Goal: Transaction & Acquisition: Book appointment/travel/reservation

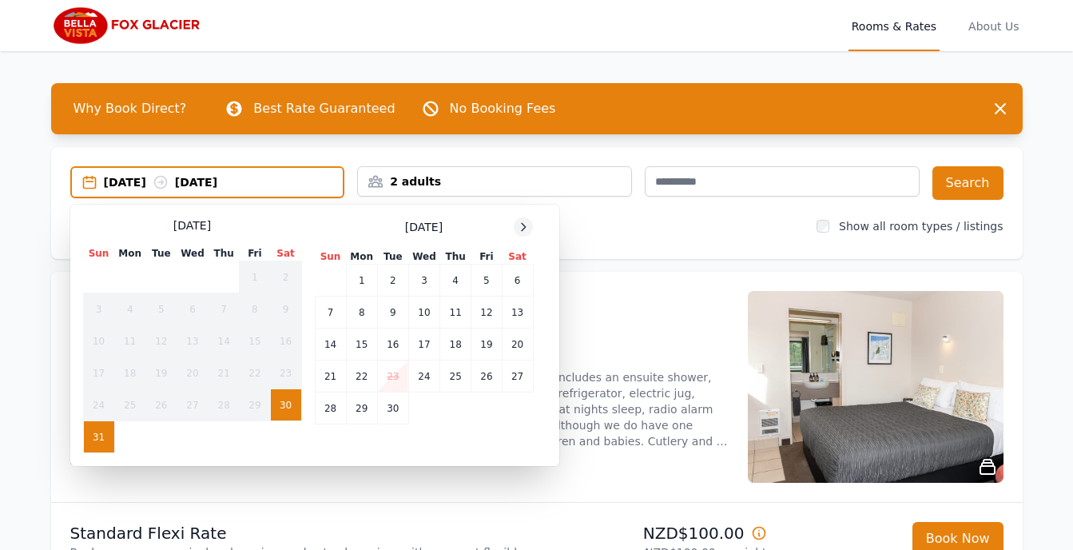
click at [526, 228] on icon at bounding box center [523, 226] width 13 height 13
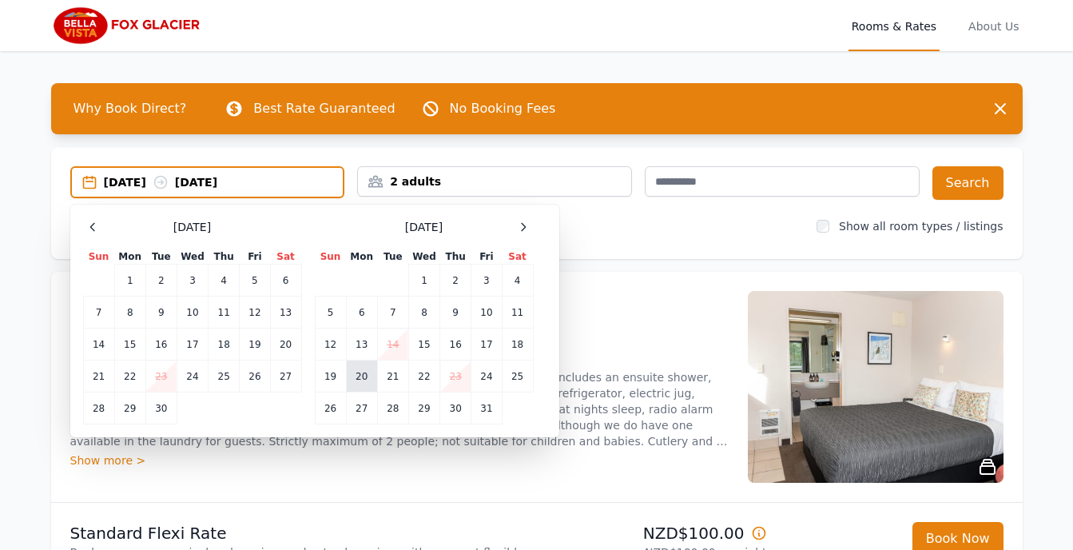
click at [362, 375] on td "20" at bounding box center [361, 376] width 31 height 32
click at [391, 374] on td "21" at bounding box center [392, 376] width 31 height 32
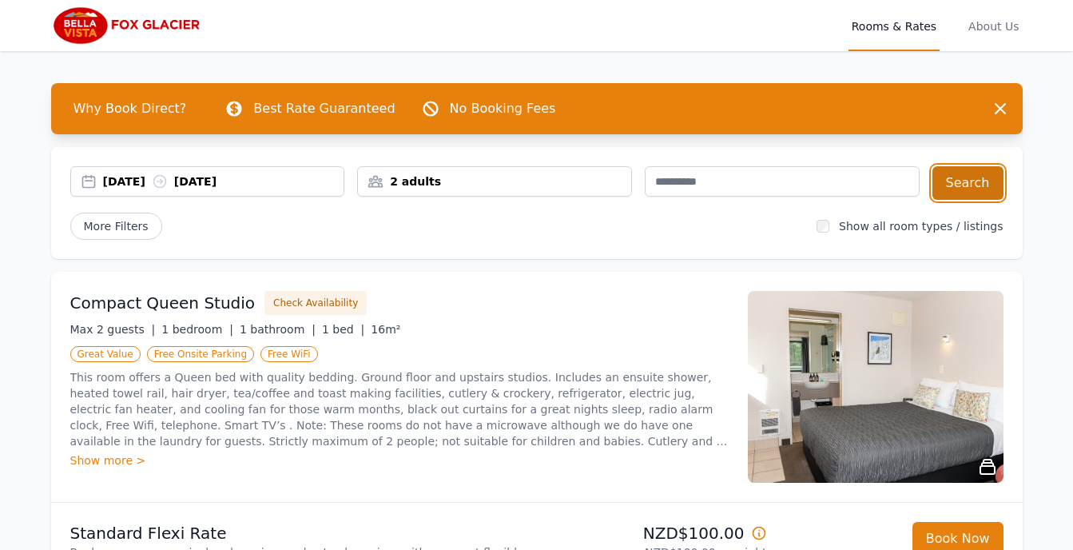
click at [978, 181] on button "Search" at bounding box center [967, 183] width 71 height 34
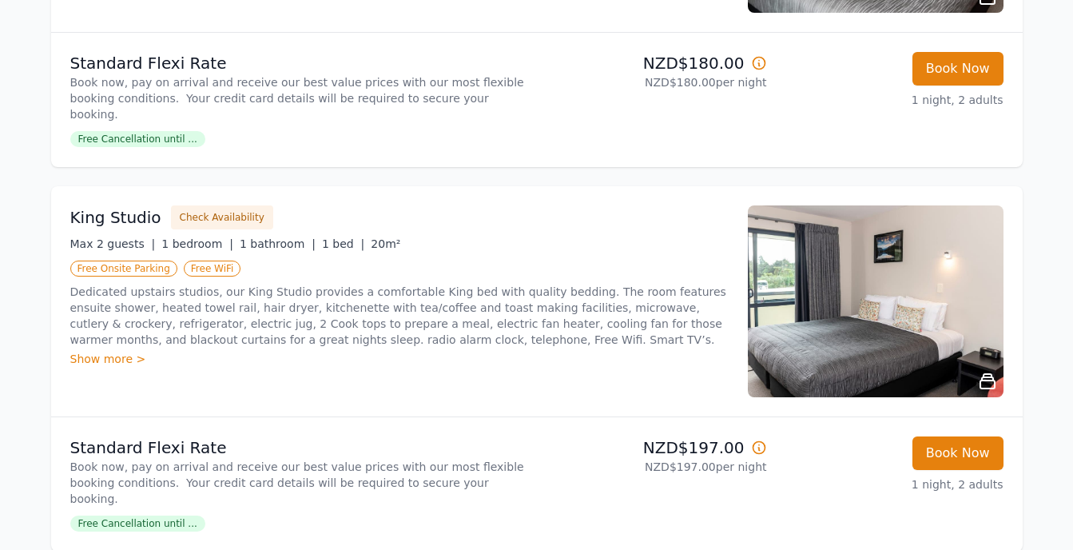
scroll to position [1631, 0]
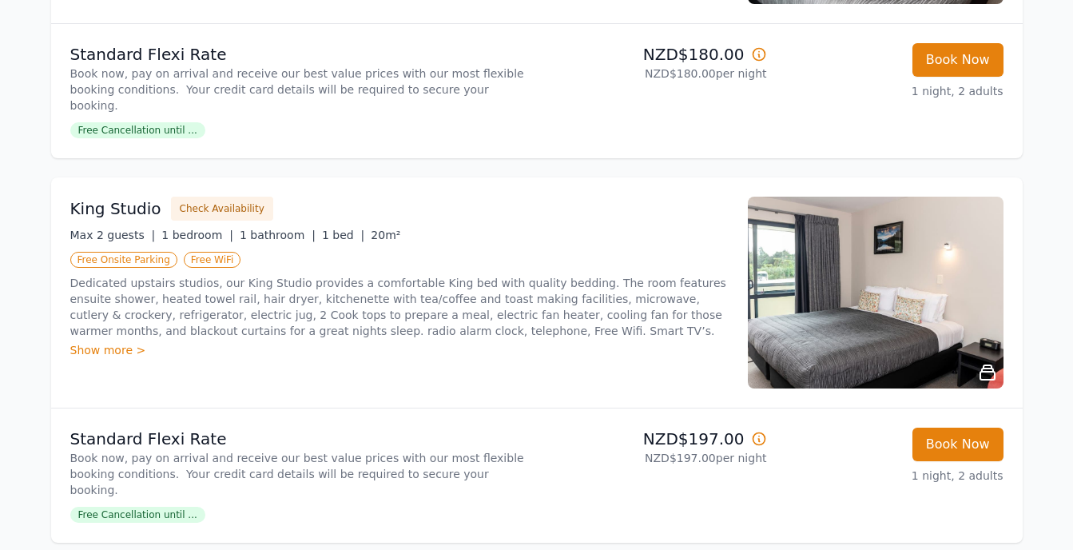
click at [761, 431] on icon at bounding box center [759, 439] width 16 height 16
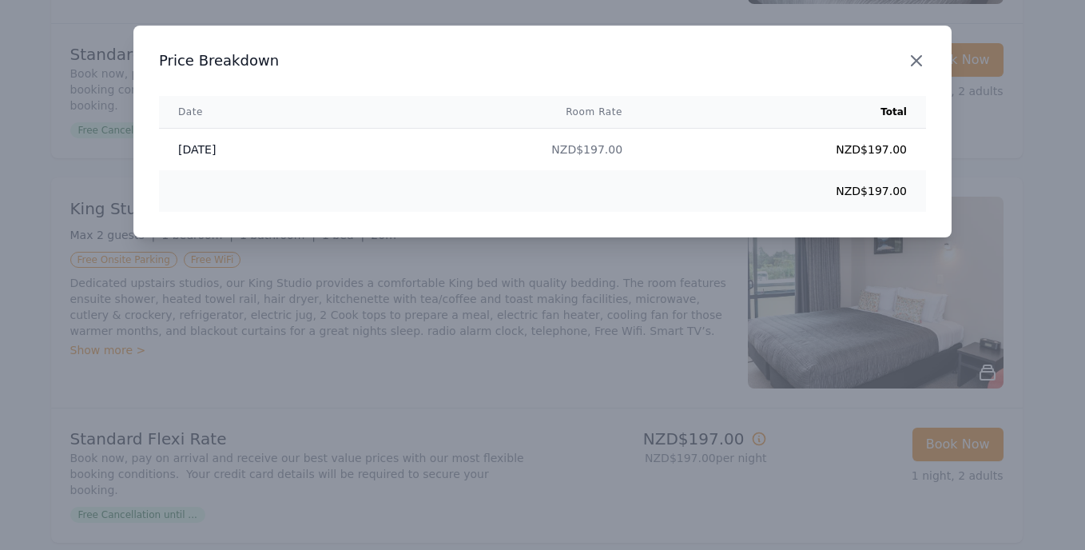
click at [914, 65] on icon "button" at bounding box center [916, 60] width 19 height 19
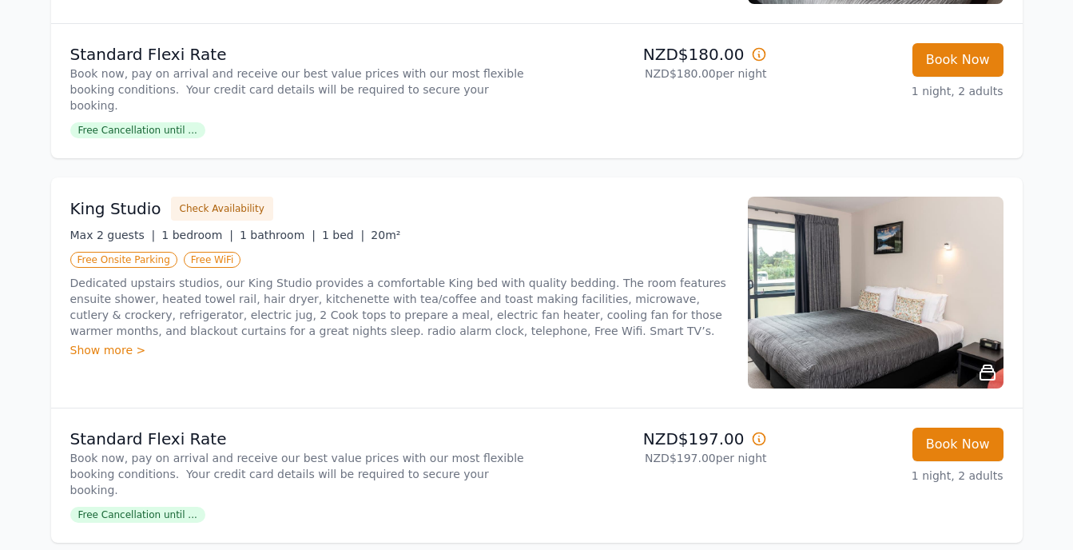
click at [926, 253] on img at bounding box center [876, 293] width 256 height 192
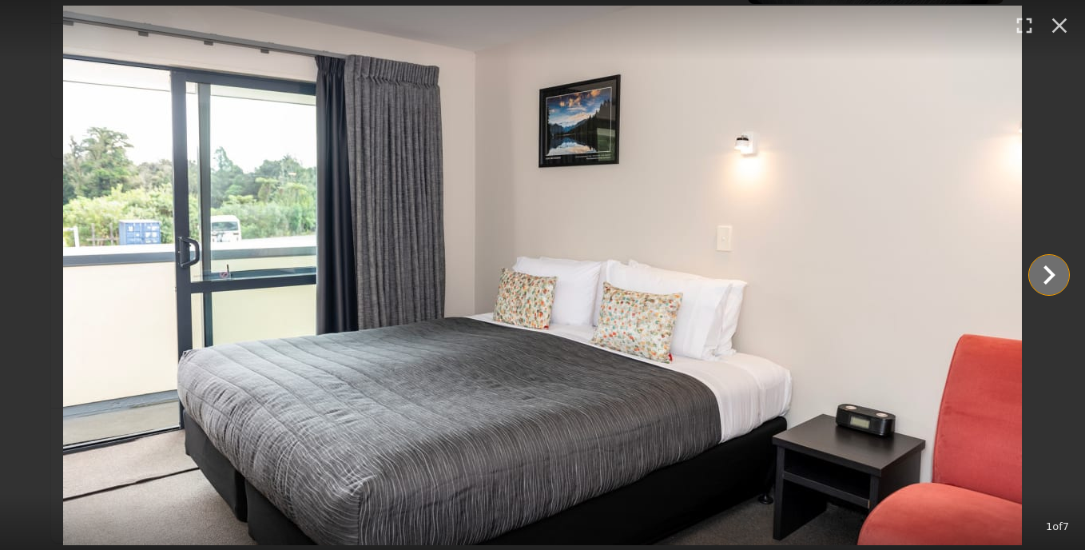
click at [1046, 272] on icon "Show slide 2 of 7" at bounding box center [1049, 275] width 38 height 38
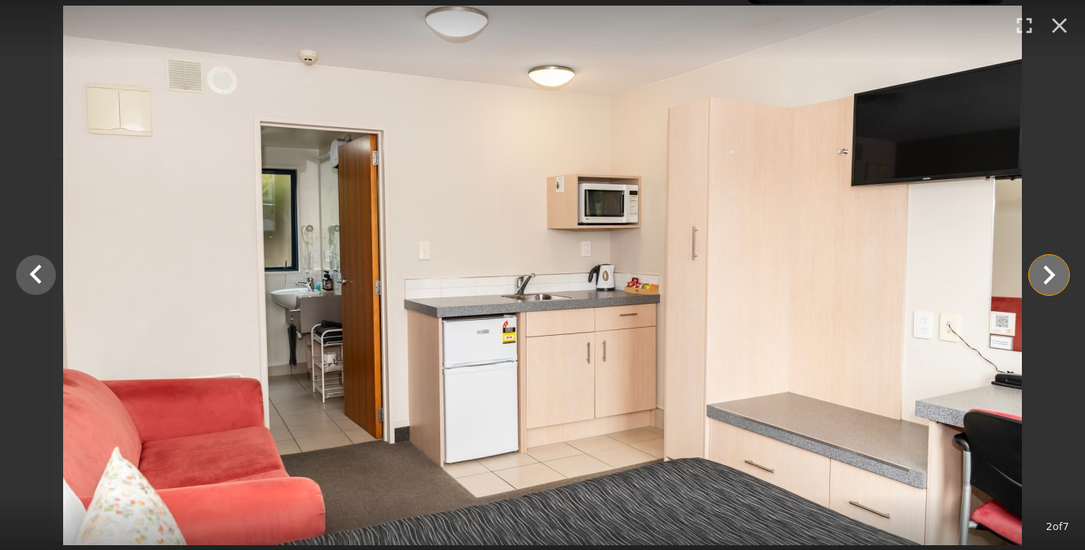
click at [1048, 277] on icon "Show slide 3 of 7" at bounding box center [1049, 275] width 38 height 38
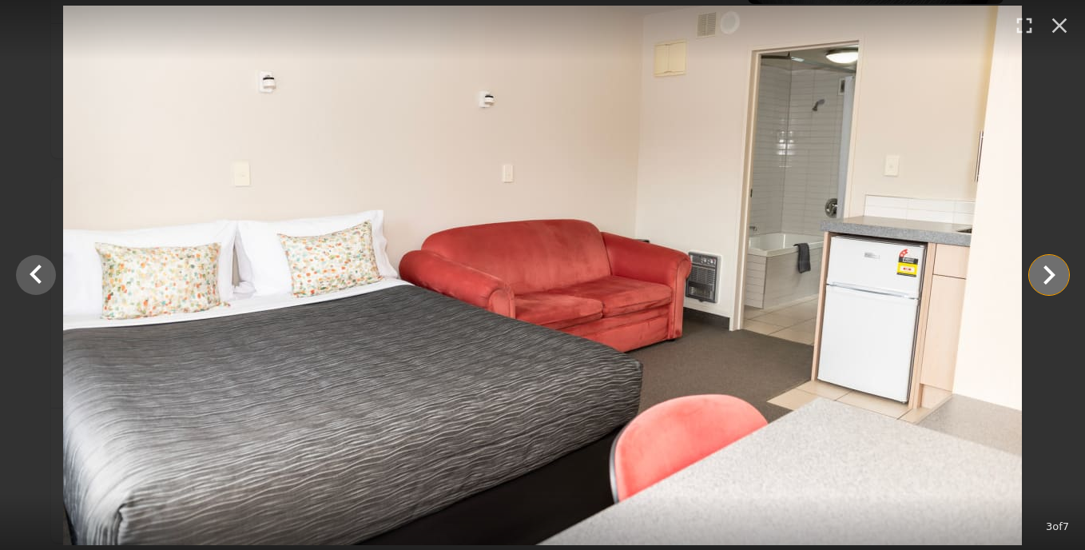
click at [1048, 279] on icon "Show slide 4 of 7" at bounding box center [1049, 274] width 12 height 19
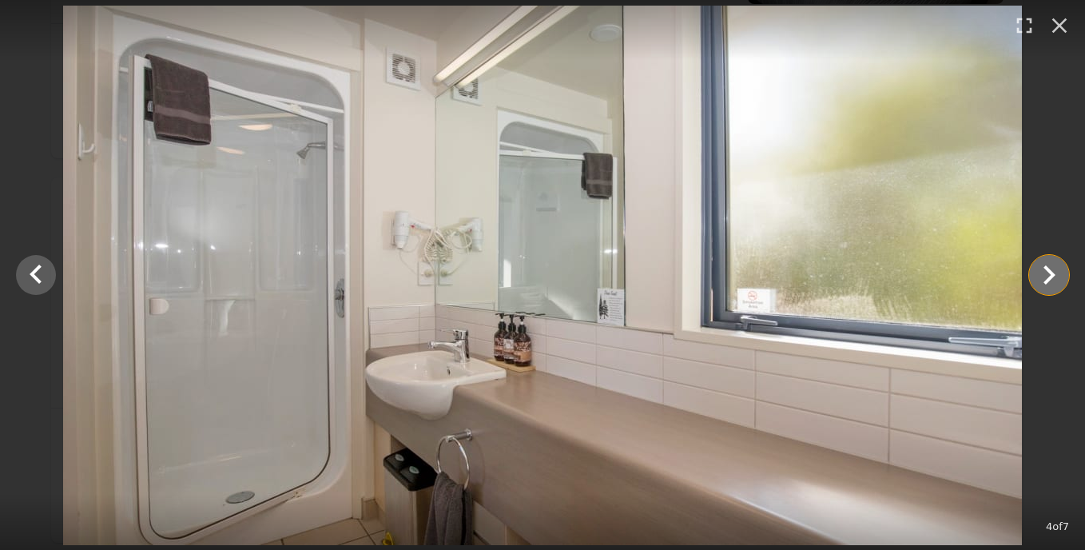
click at [1053, 272] on icon "Show slide 5 of 7" at bounding box center [1049, 275] width 38 height 38
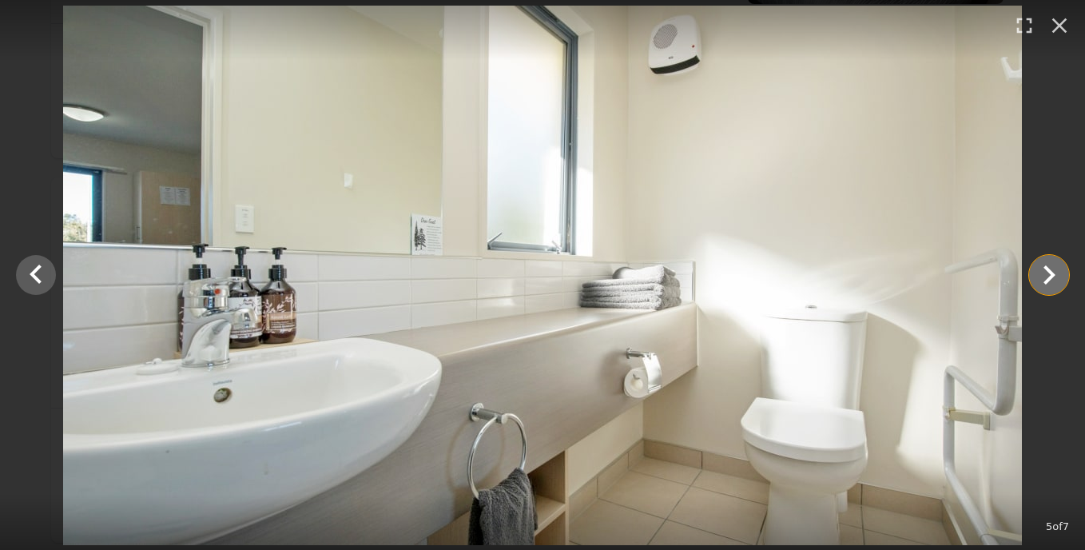
click at [1048, 277] on icon "Show slide 6 of 7" at bounding box center [1049, 275] width 38 height 38
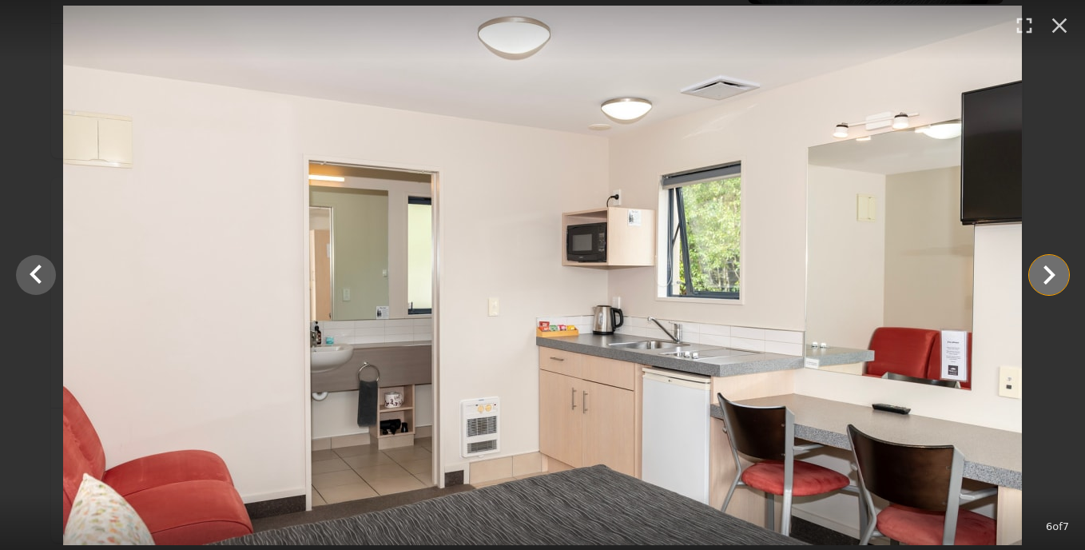
click at [1047, 270] on icon "Show slide 7 of 7" at bounding box center [1049, 274] width 12 height 19
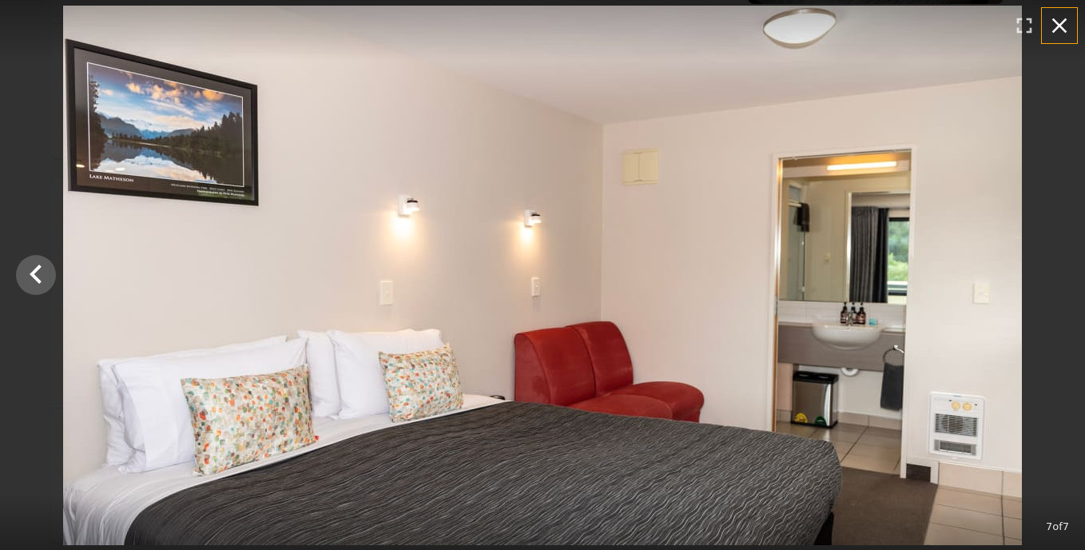
click at [1063, 25] on icon "button" at bounding box center [1059, 26] width 26 height 26
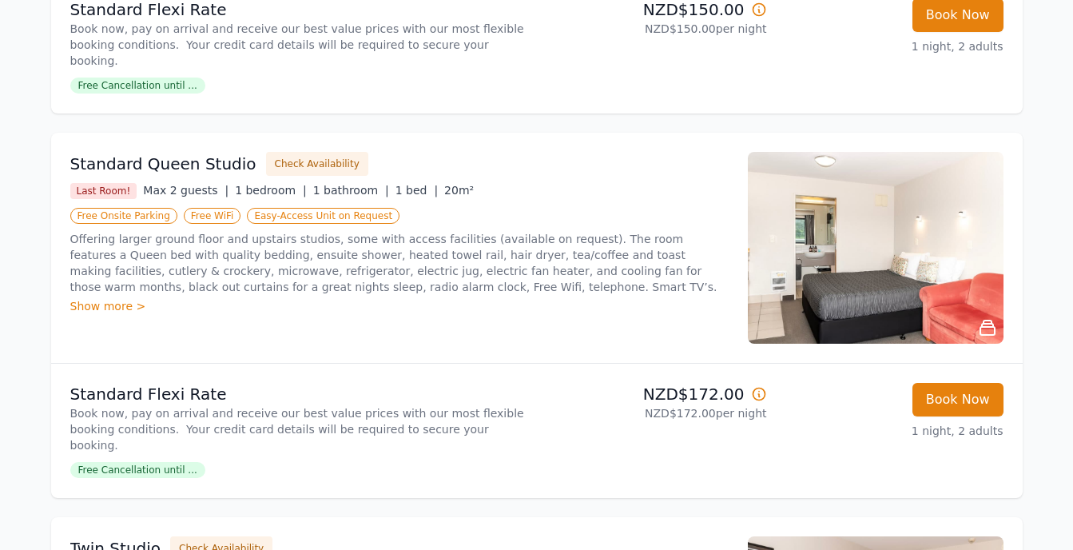
scroll to position [531, 0]
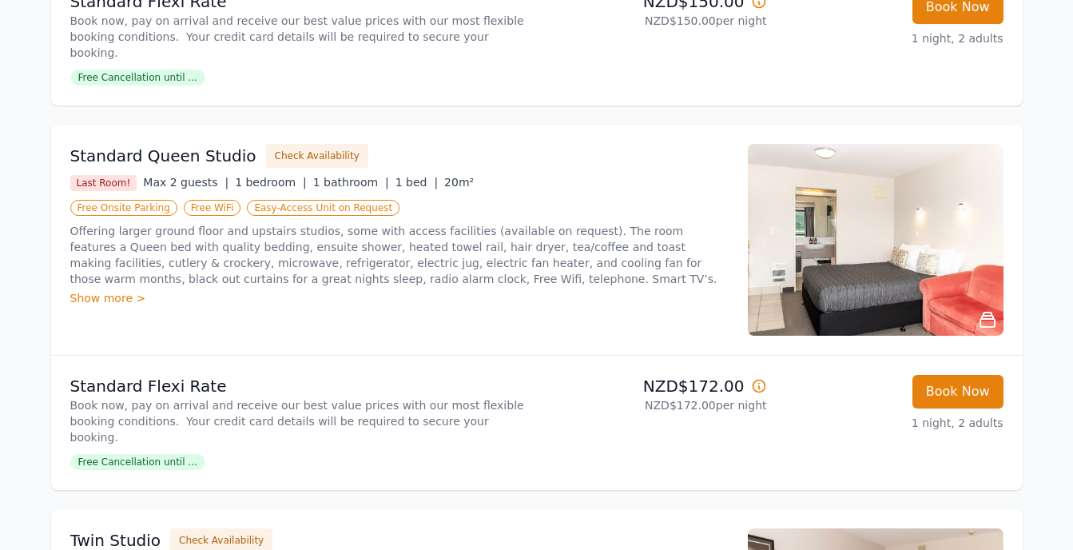
click at [867, 227] on img at bounding box center [876, 240] width 256 height 192
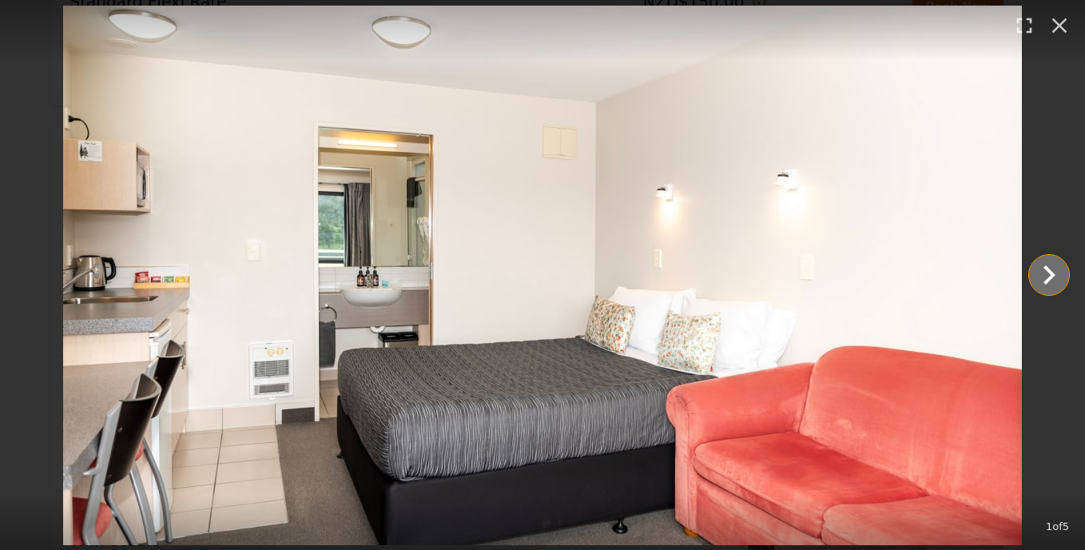
click at [1050, 279] on icon "Show slide 2 of 5" at bounding box center [1049, 274] width 12 height 19
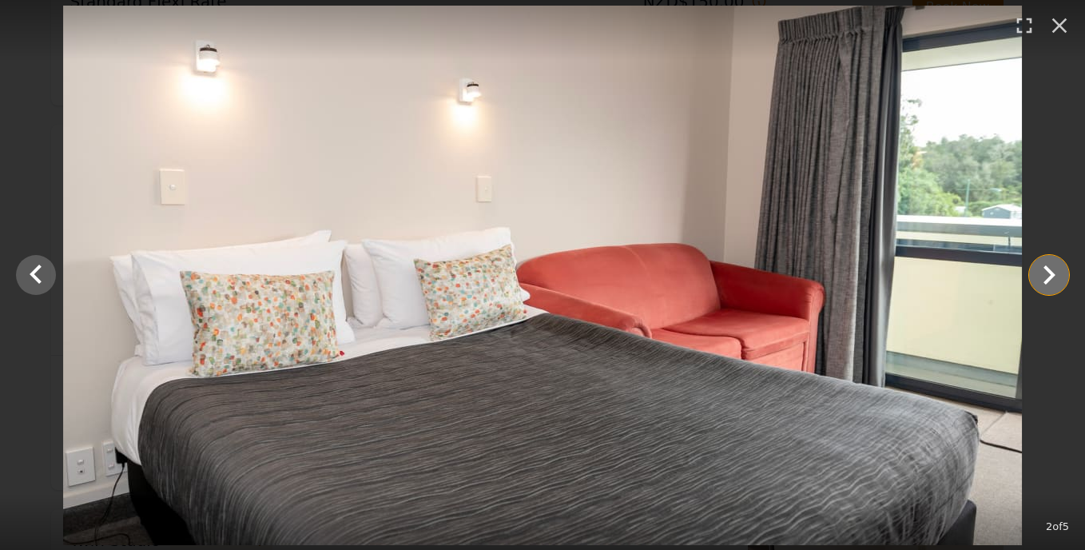
click at [1050, 279] on icon "Show slide 3 of 5" at bounding box center [1049, 274] width 12 height 19
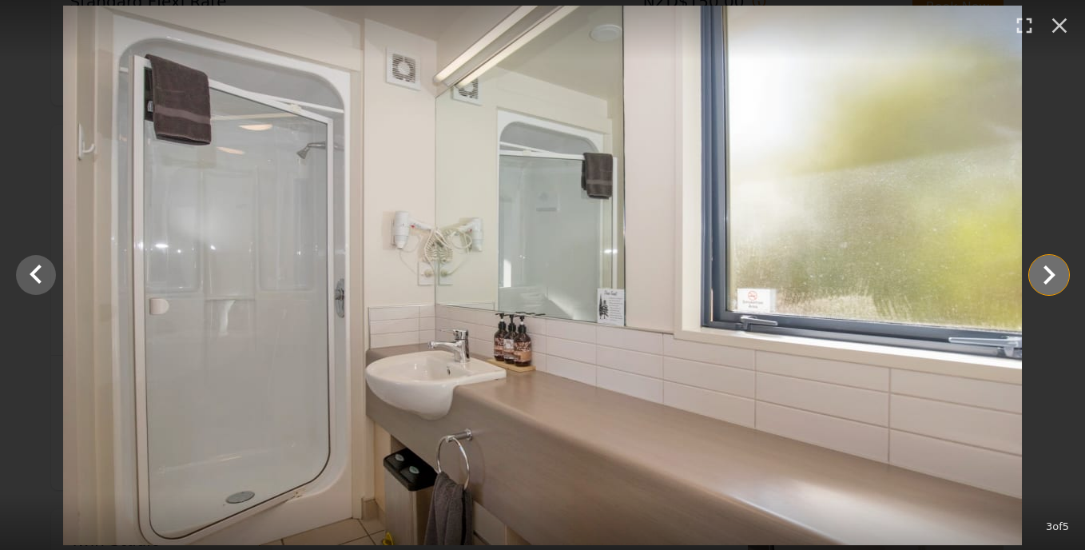
click at [1050, 279] on icon "Show slide 4 of 5" at bounding box center [1049, 274] width 12 height 19
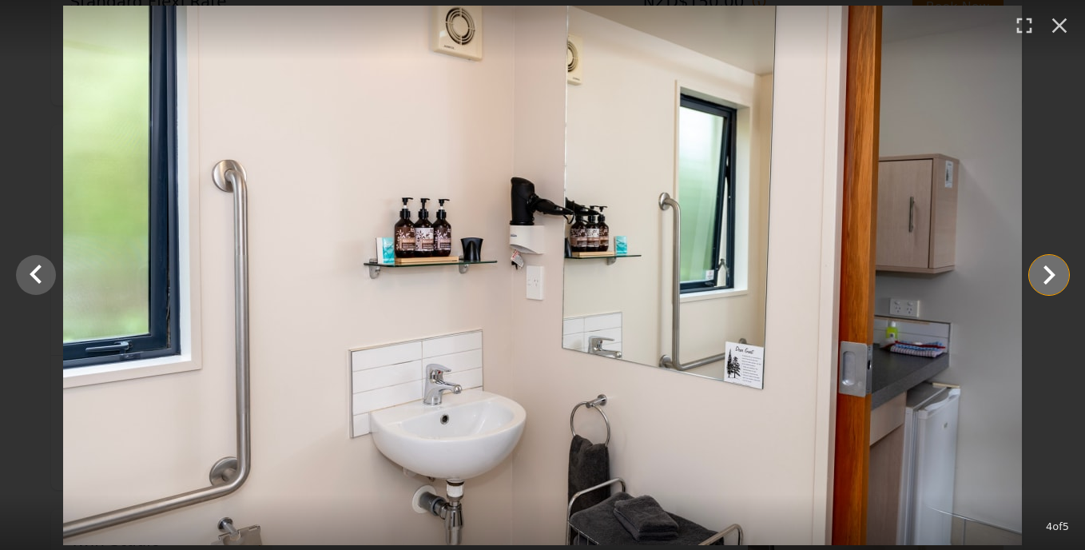
click at [1050, 279] on icon "Show slide 5 of 5" at bounding box center [1049, 274] width 12 height 19
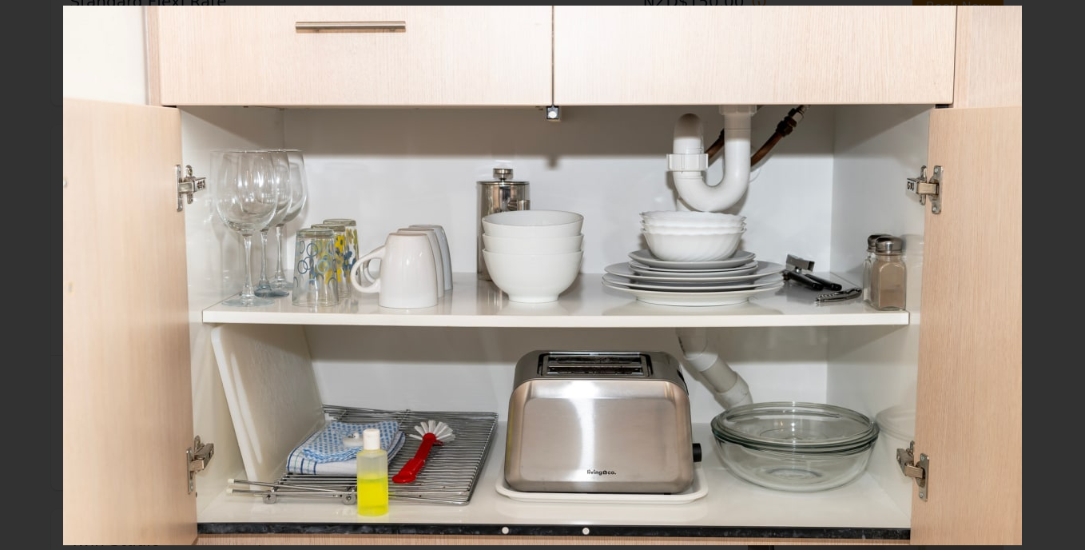
click at [1050, 279] on div at bounding box center [542, 275] width 1085 height 539
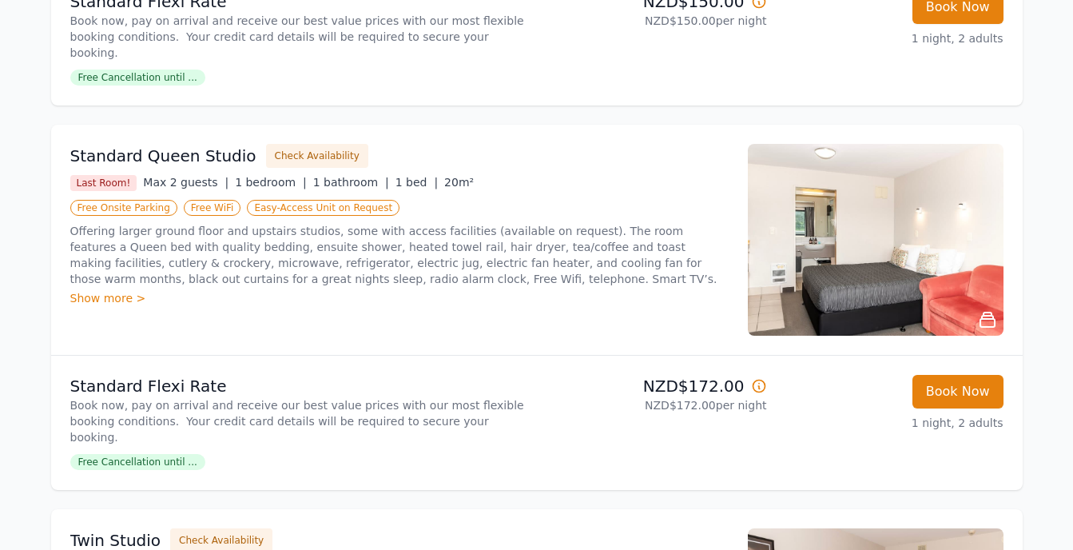
click at [927, 245] on img at bounding box center [876, 240] width 256 height 192
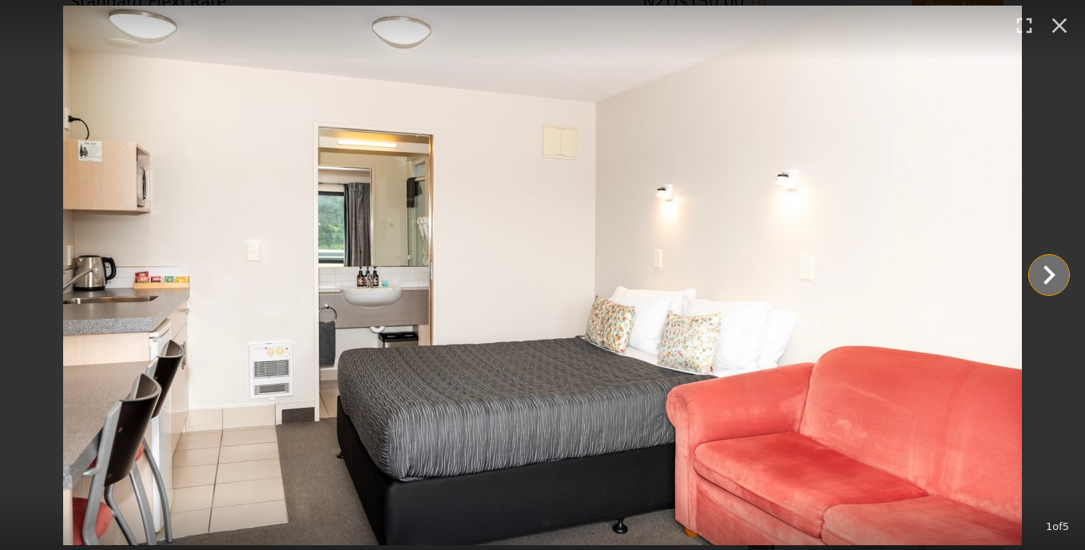
click at [1049, 280] on icon "Show slide 2 of 5" at bounding box center [1049, 274] width 12 height 19
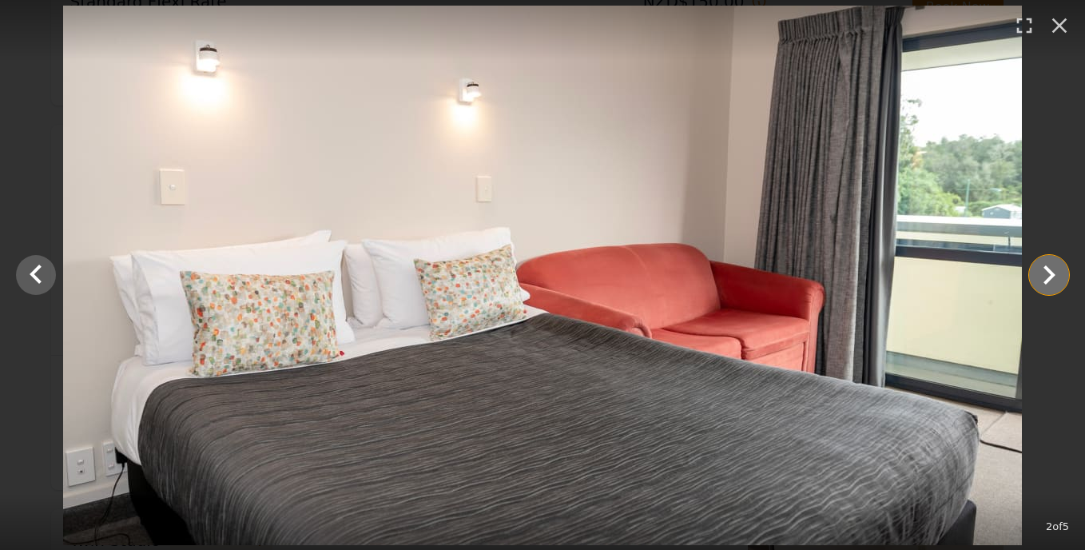
click at [1049, 281] on icon "Show slide 3 of 5" at bounding box center [1049, 275] width 38 height 38
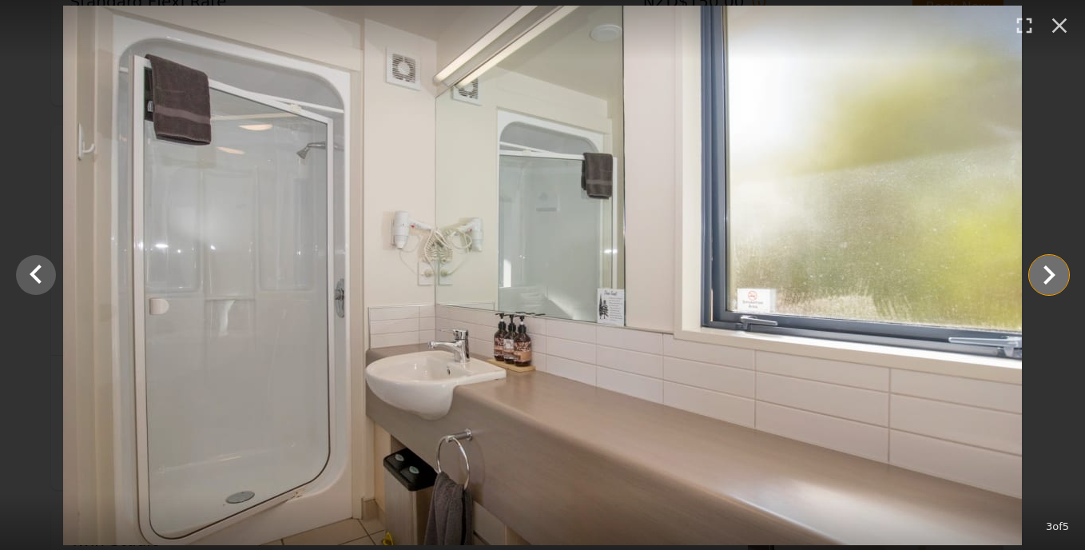
click at [1047, 281] on icon "Show slide 4 of 5" at bounding box center [1049, 274] width 12 height 19
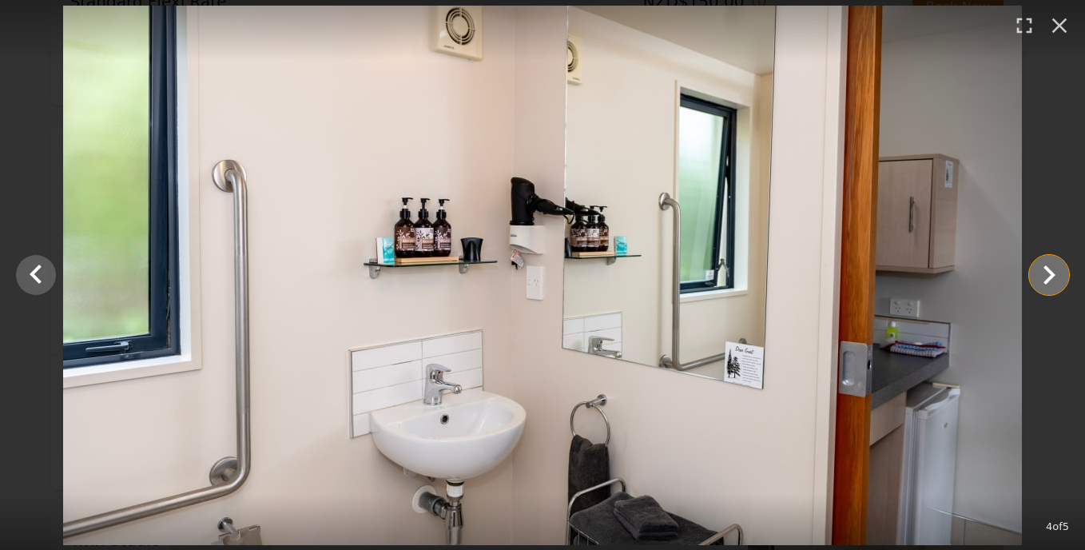
click at [1046, 263] on icon "Show slide 5 of 5" at bounding box center [1049, 275] width 38 height 38
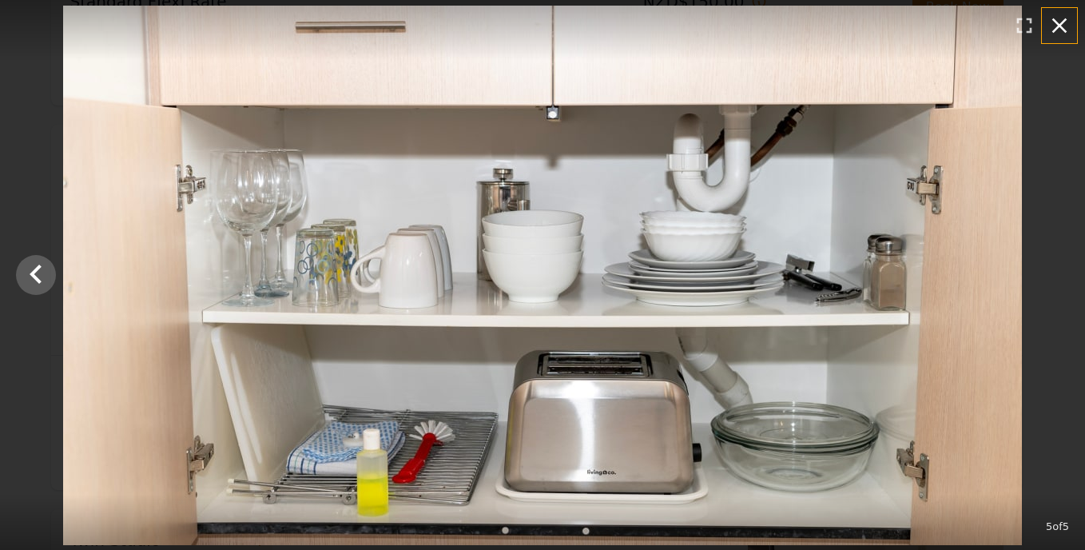
click at [1064, 23] on icon "button" at bounding box center [1059, 26] width 26 height 26
